Goal: Task Accomplishment & Management: Manage account settings

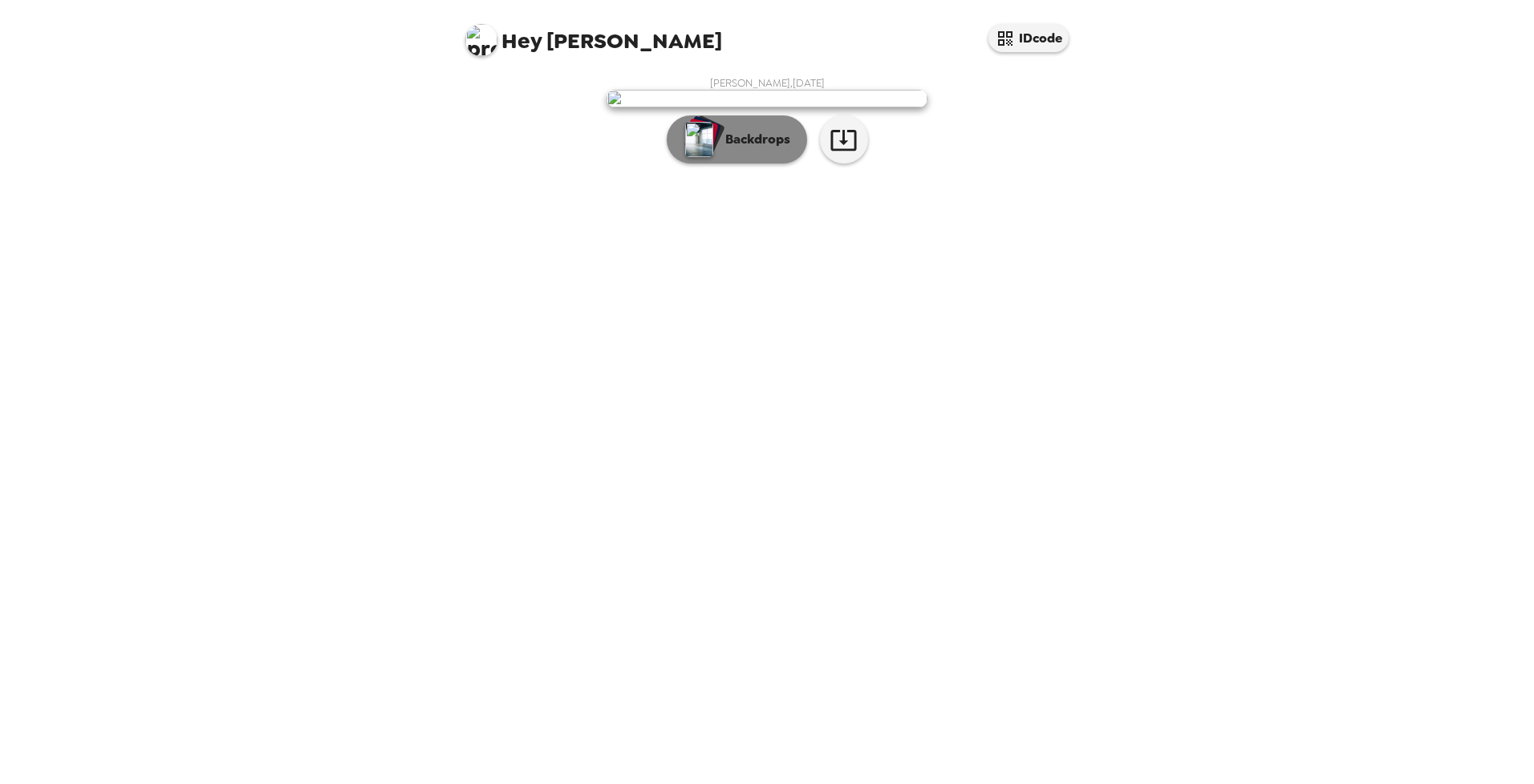
click at [711, 157] on img "button" at bounding box center [699, 140] width 28 height 35
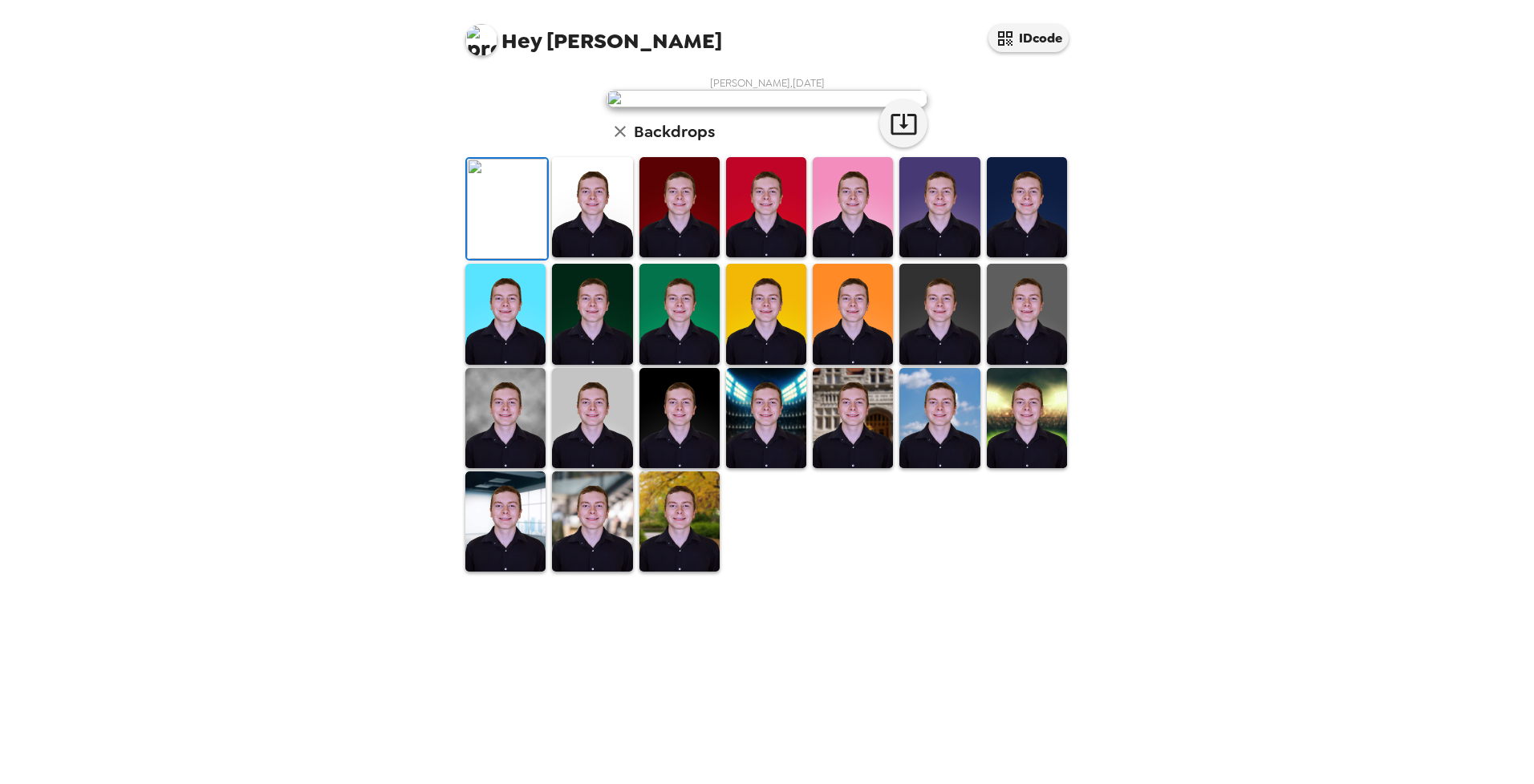
scroll to position [188, 0]
click at [612, 571] on img at bounding box center [592, 522] width 80 height 100
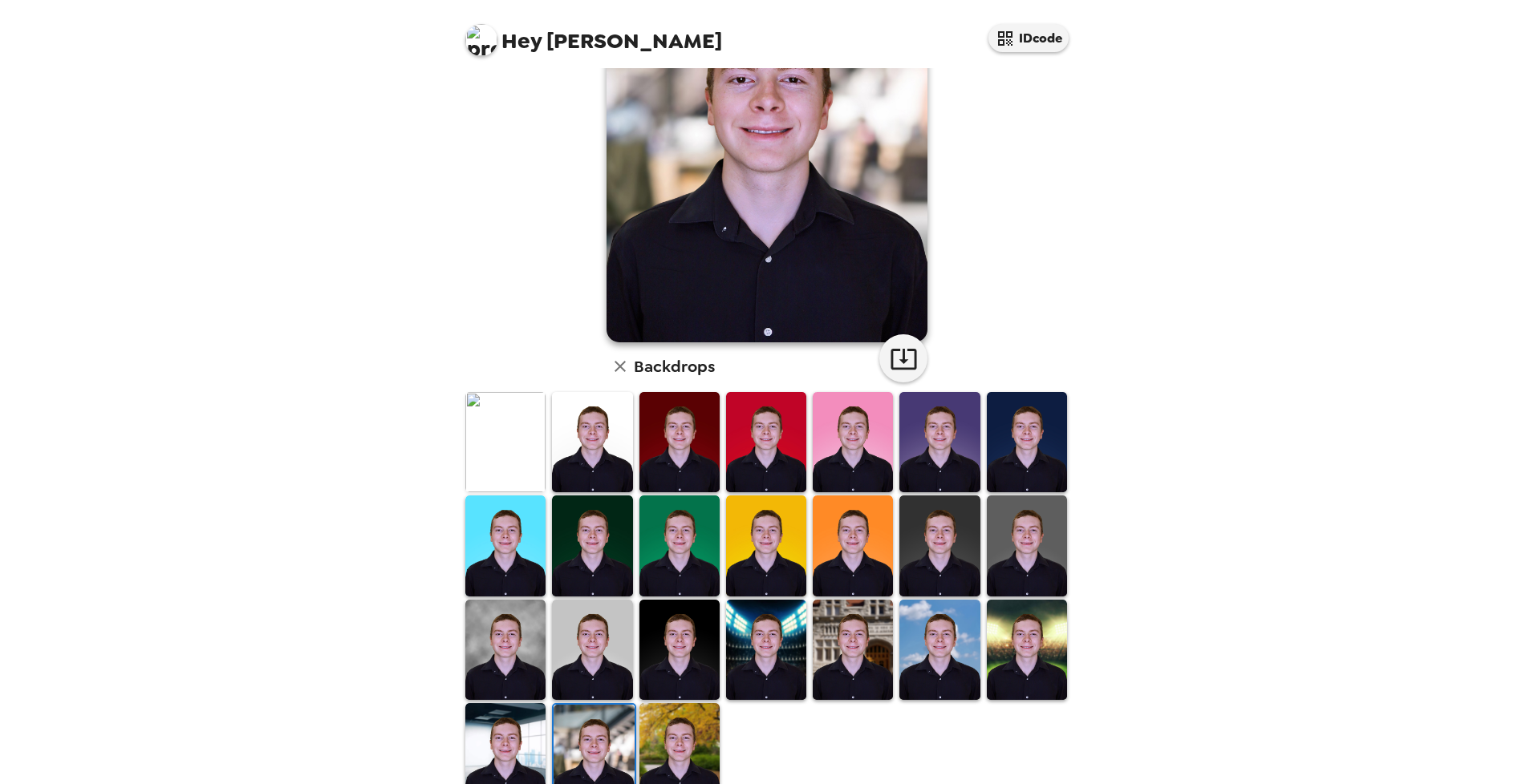
scroll to position [148, 0]
click at [532, 752] on img at bounding box center [505, 753] width 80 height 100
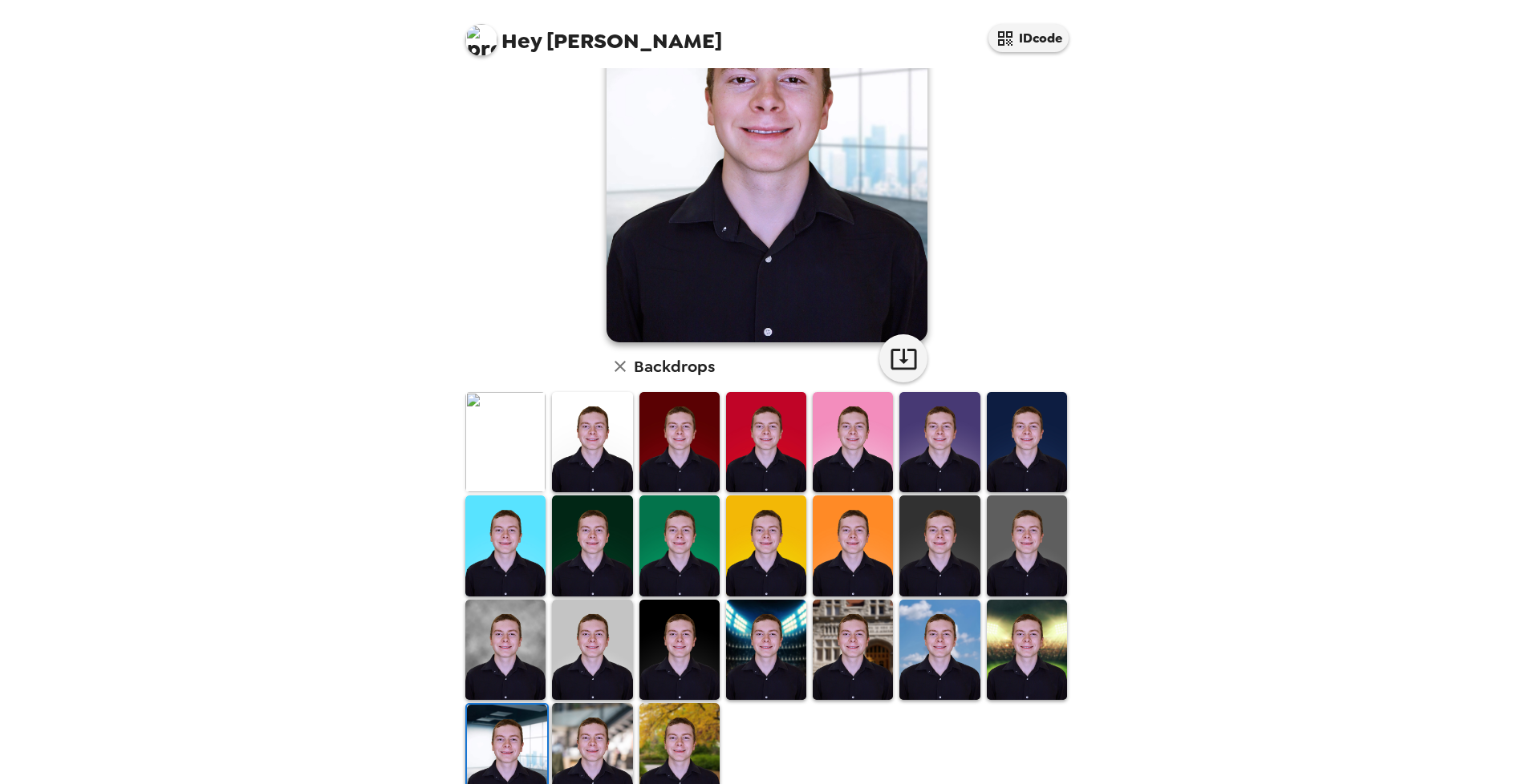
click at [994, 644] on img at bounding box center [1027, 650] width 80 height 100
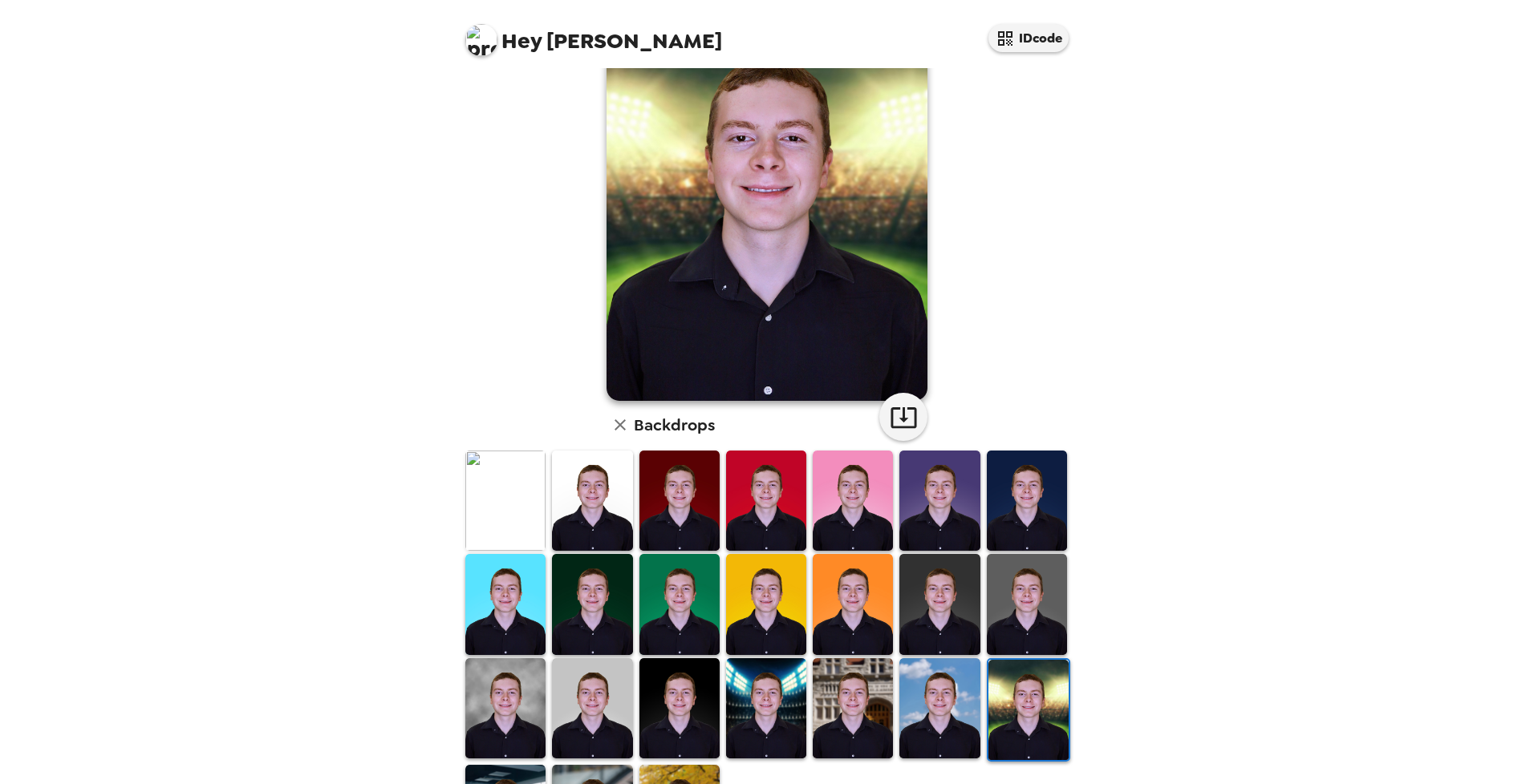
scroll to position [91, 0]
click at [519, 494] on img at bounding box center [505, 500] width 80 height 100
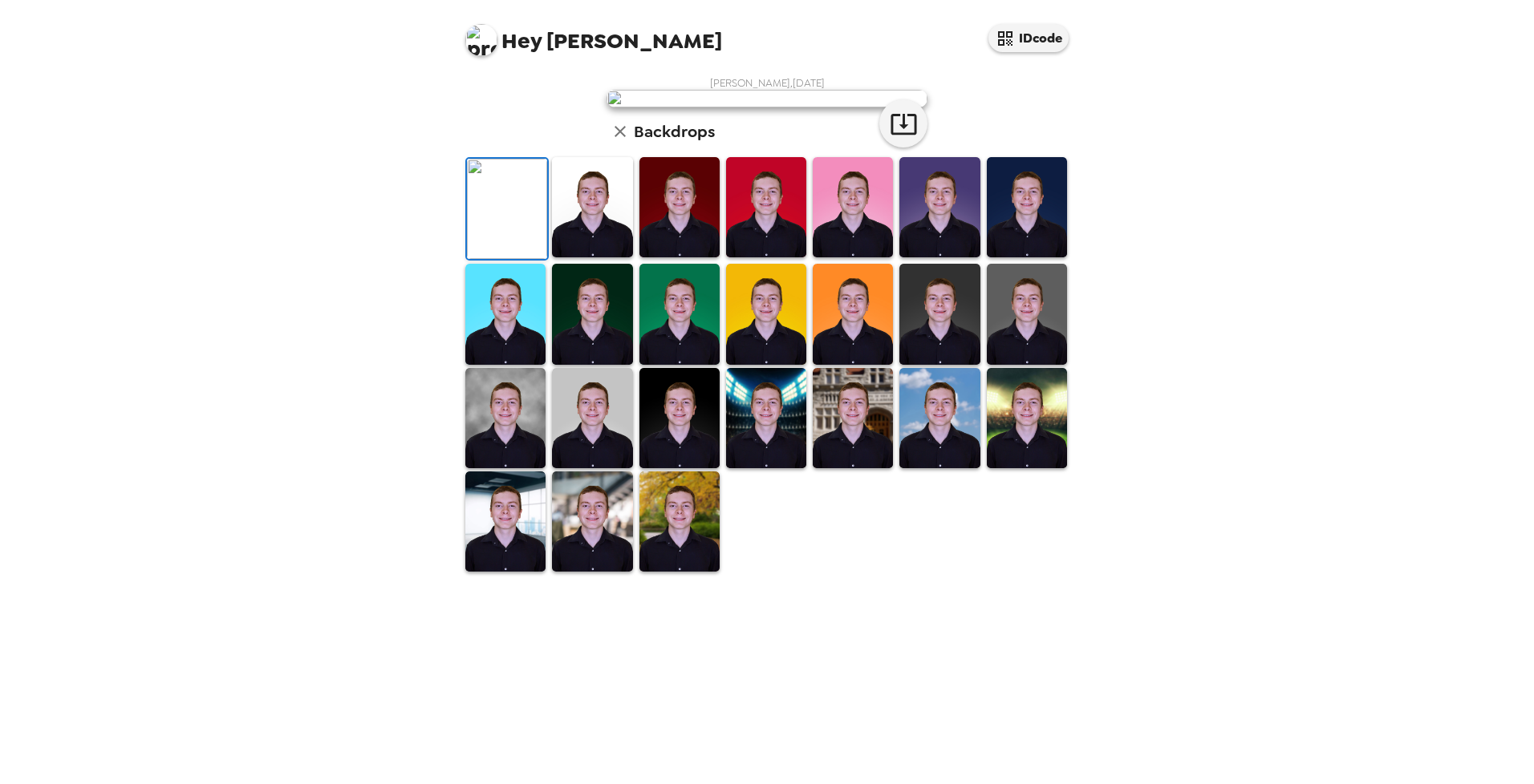
scroll to position [55, 0]
click at [774, 257] on img at bounding box center [766, 207] width 80 height 100
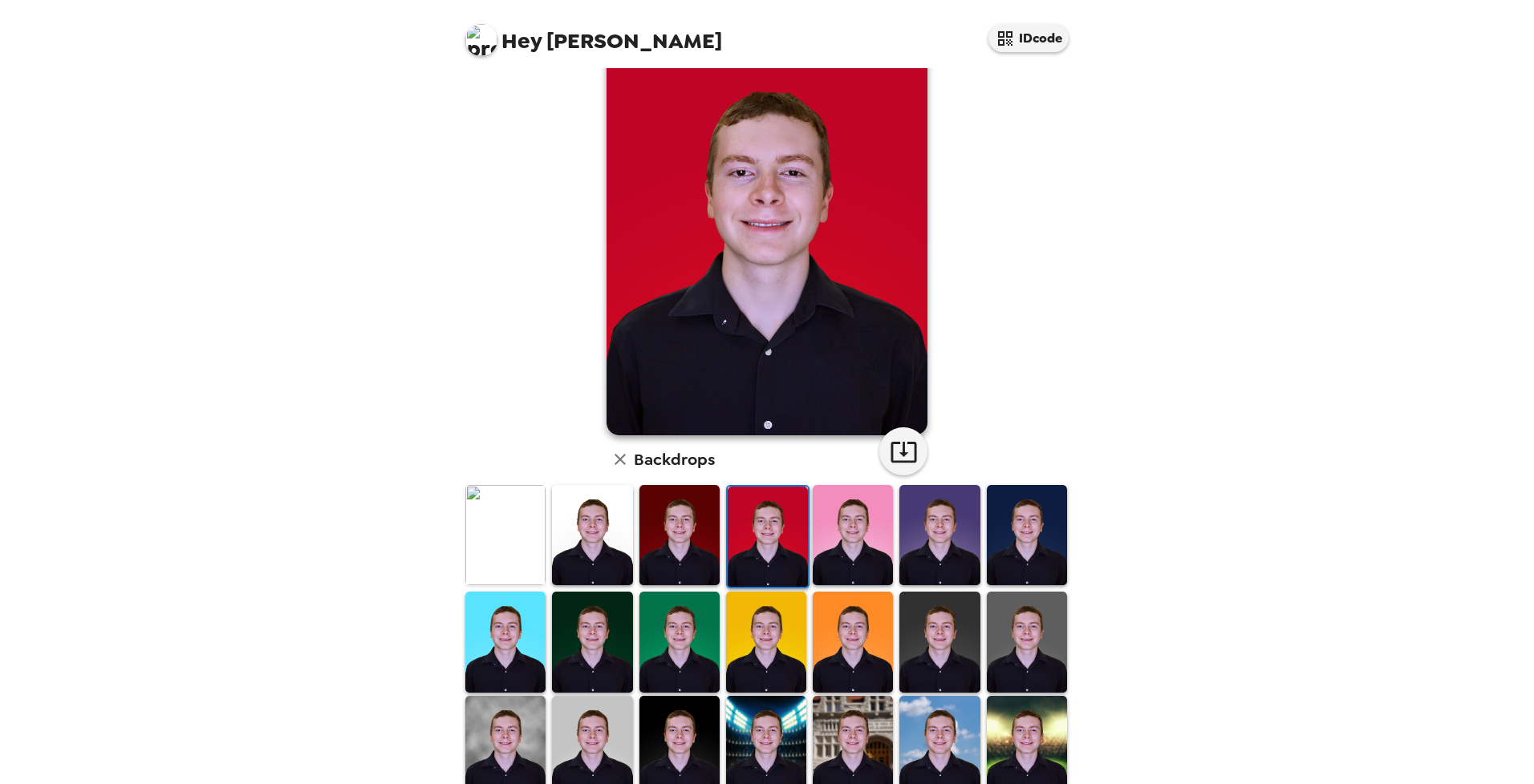
click at [869, 534] on img at bounding box center [853, 535] width 80 height 100
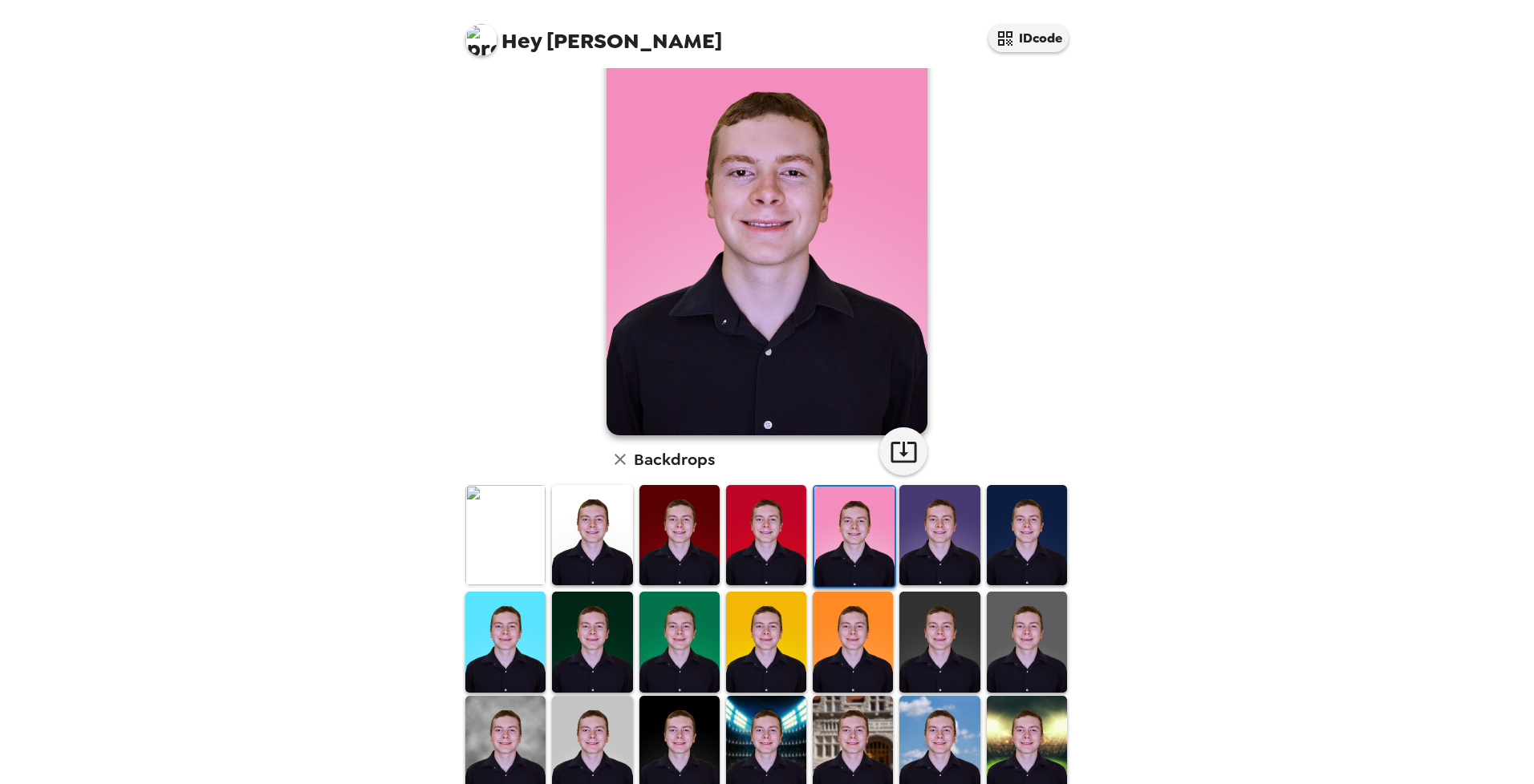
scroll to position [188, 0]
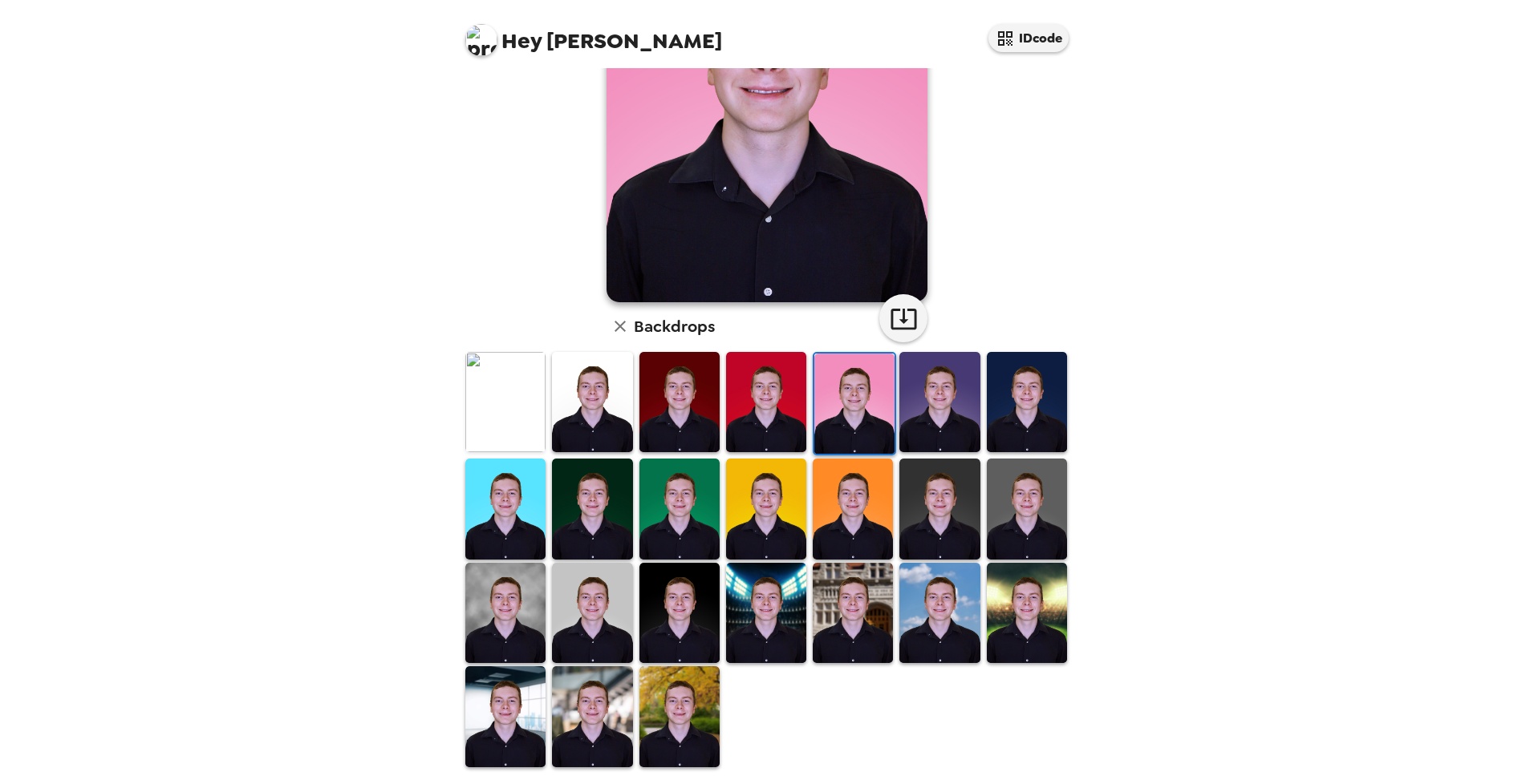
click at [620, 424] on img at bounding box center [592, 402] width 80 height 100
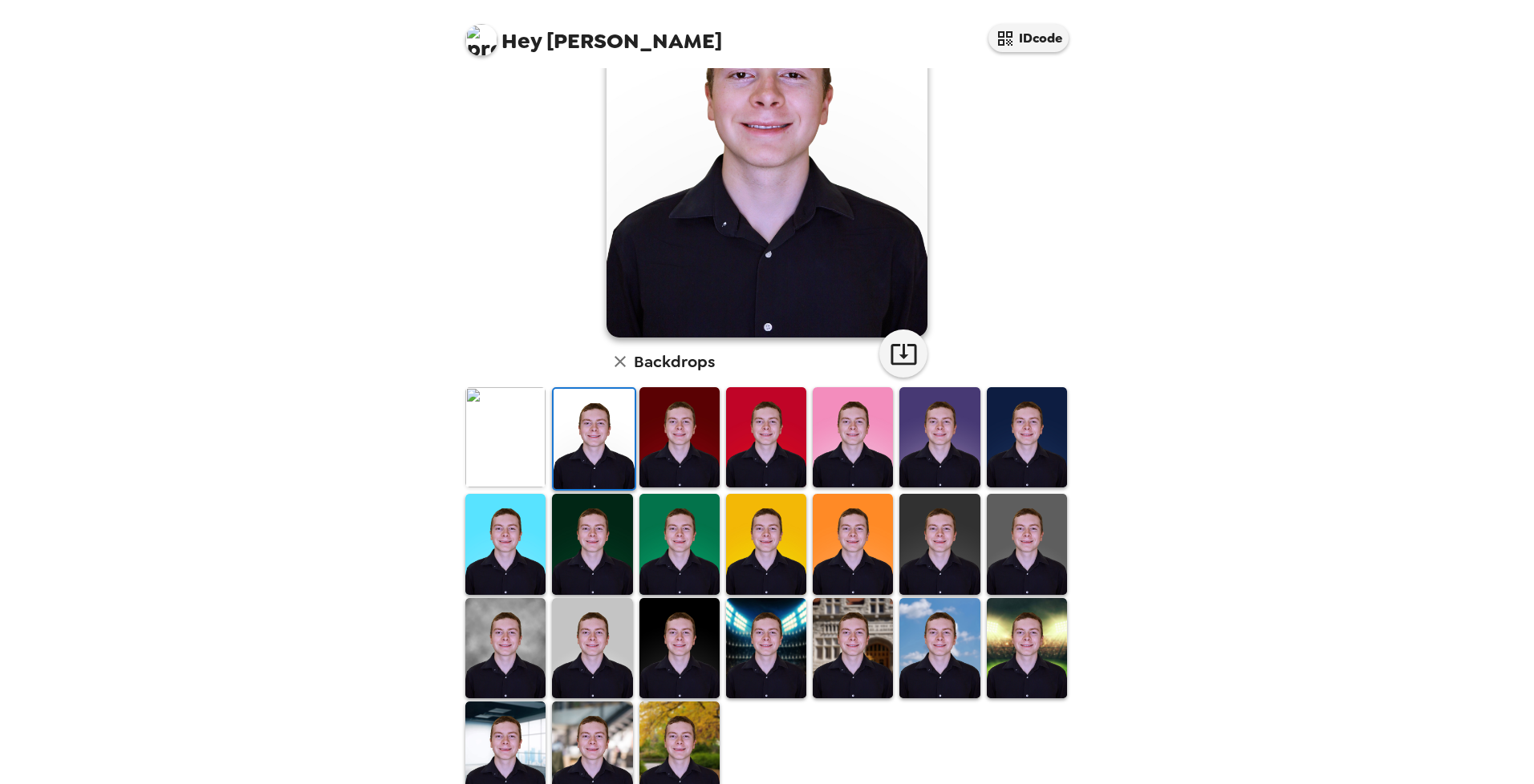
scroll to position [153, 0]
click at [518, 602] on img at bounding box center [505, 649] width 80 height 100
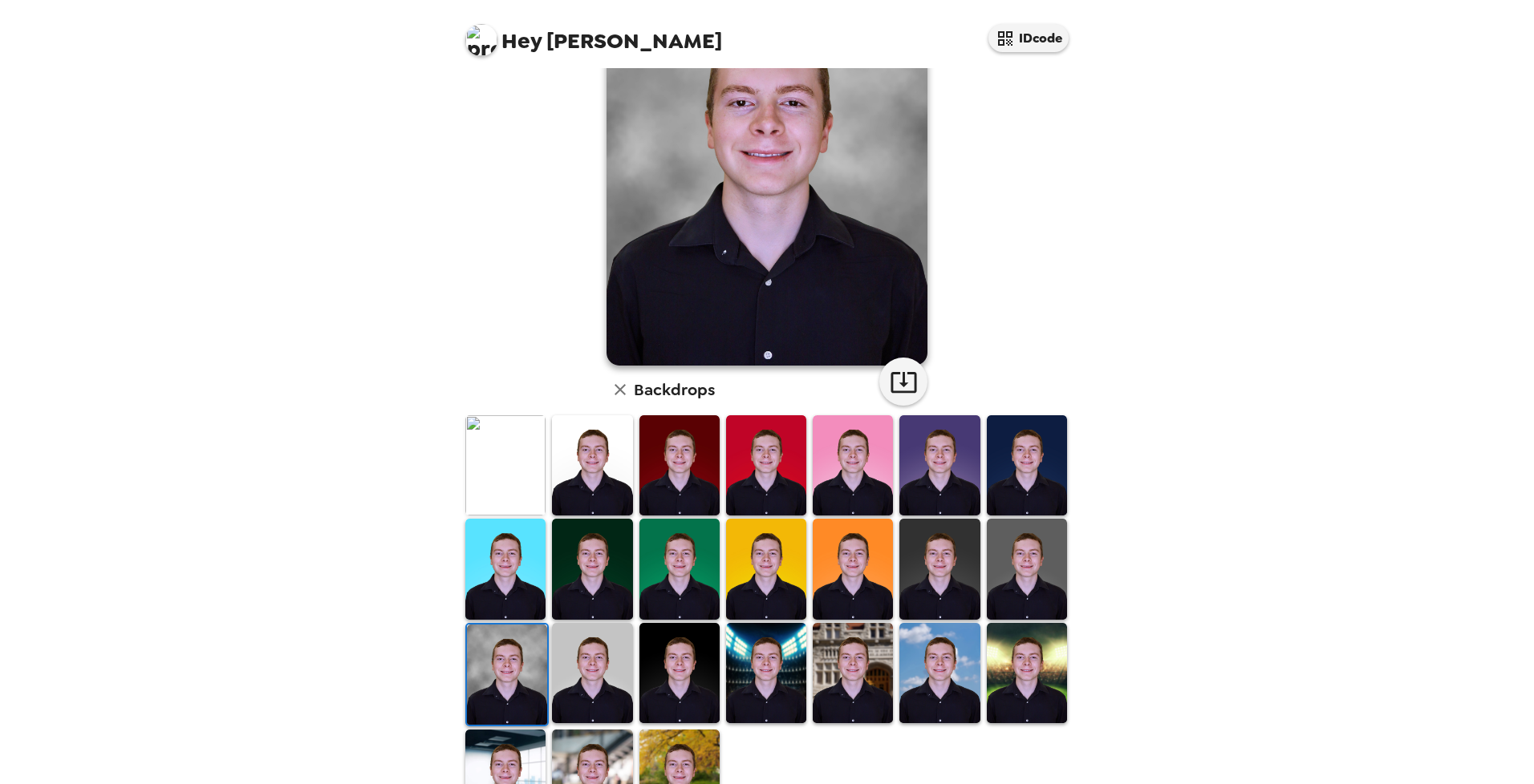
scroll to position [126, 0]
click at [680, 474] on img at bounding box center [680, 464] width 80 height 100
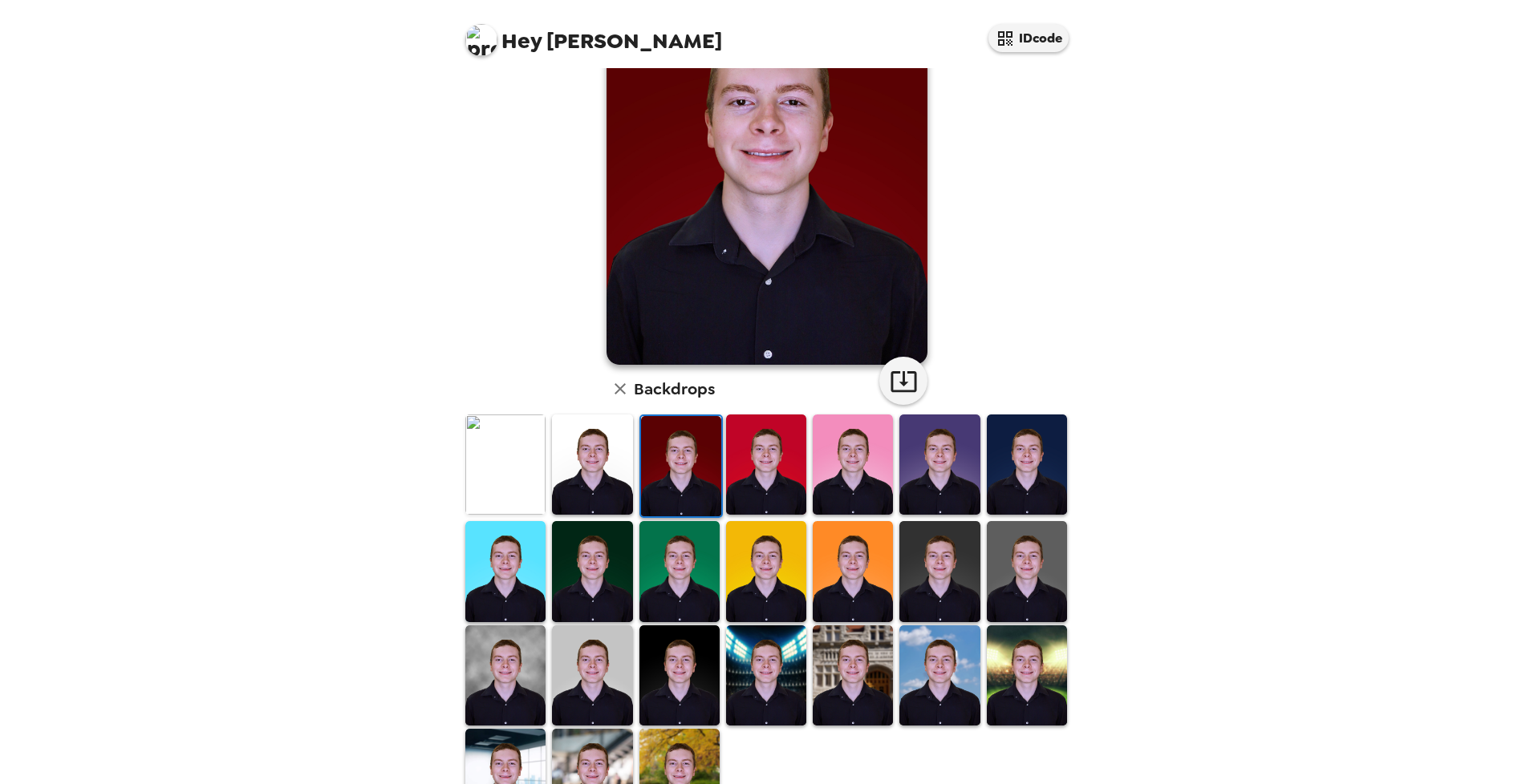
click at [1003, 556] on img at bounding box center [1027, 570] width 80 height 100
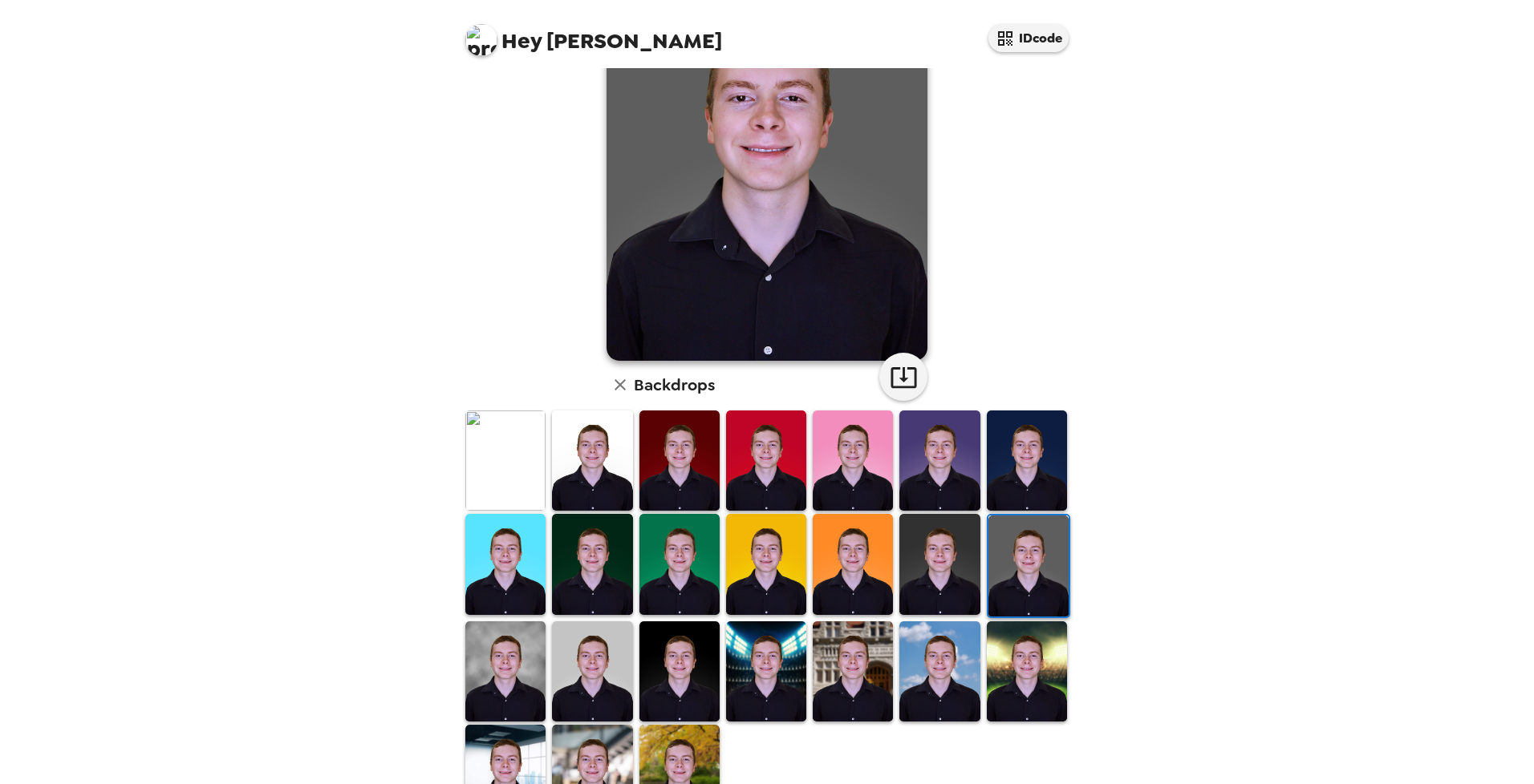
scroll to position [188, 0]
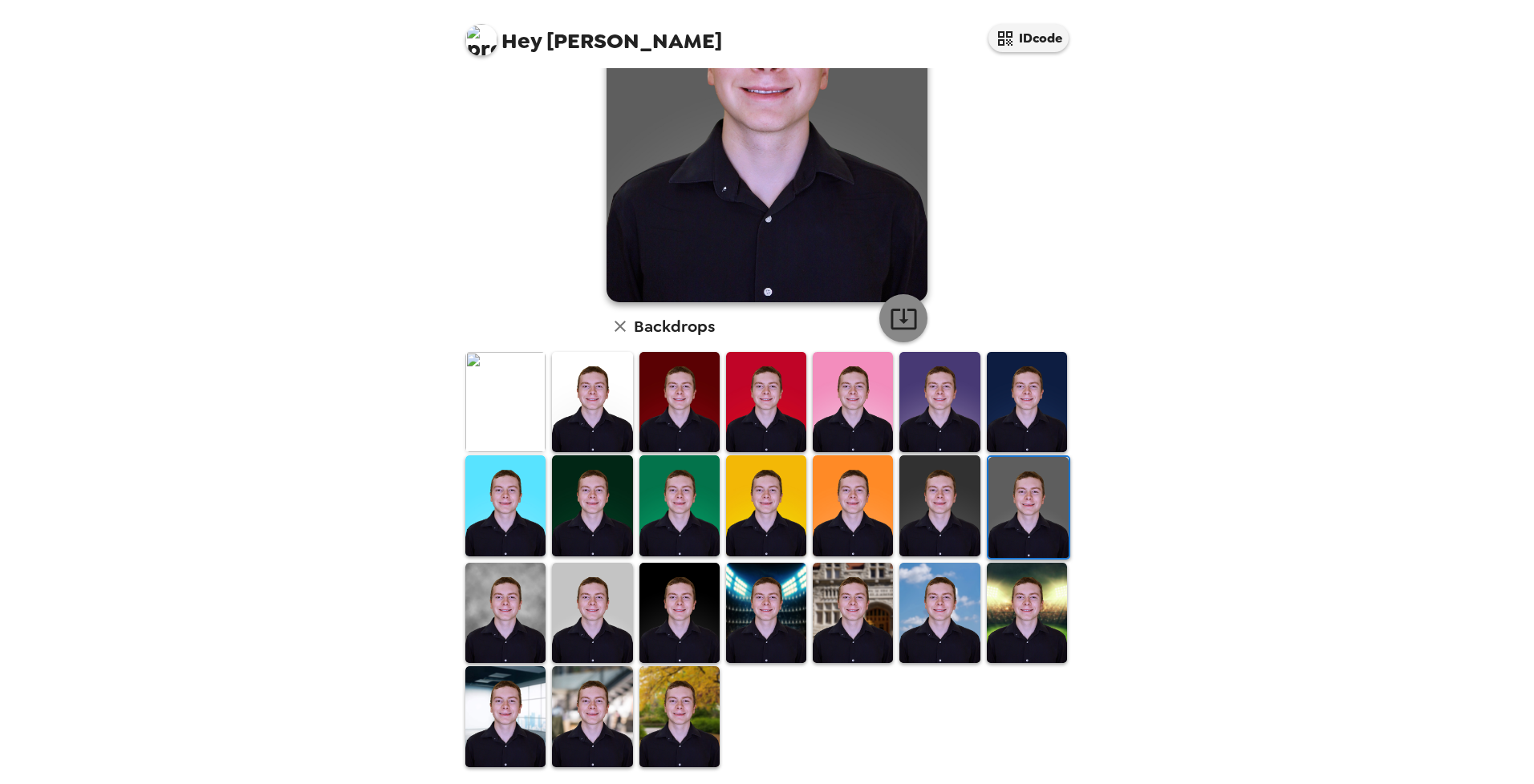
click at [899, 324] on icon "button" at bounding box center [903, 318] width 28 height 28
click at [1459, 67] on div "Hey [PERSON_NAME] IDcode [PERSON_NAME] , [DATE] Backdrops" at bounding box center [767, 392] width 1534 height 784
